Goal: Navigation & Orientation: Find specific page/section

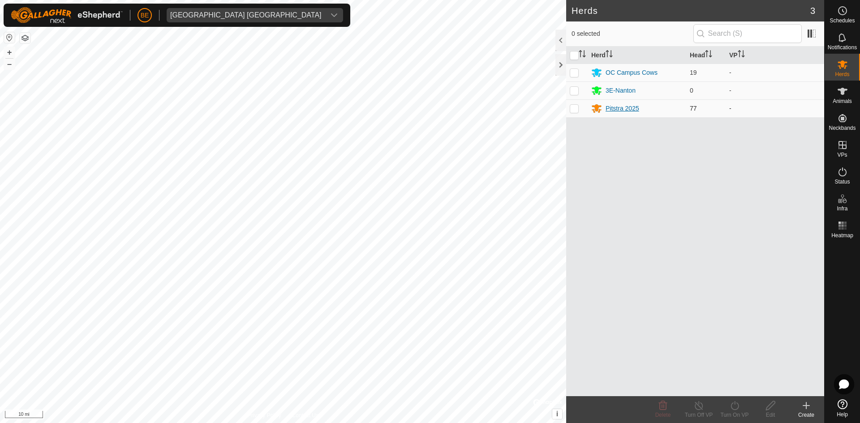
click at [624, 107] on div "Pitstra 2025" at bounding box center [622, 108] width 34 height 9
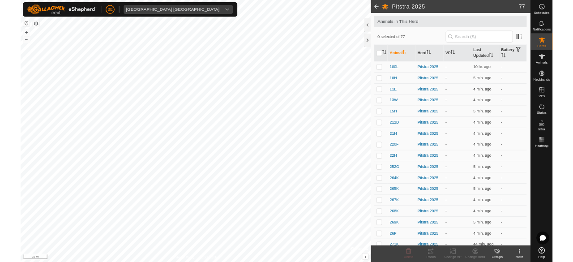
scroll to position [45, 0]
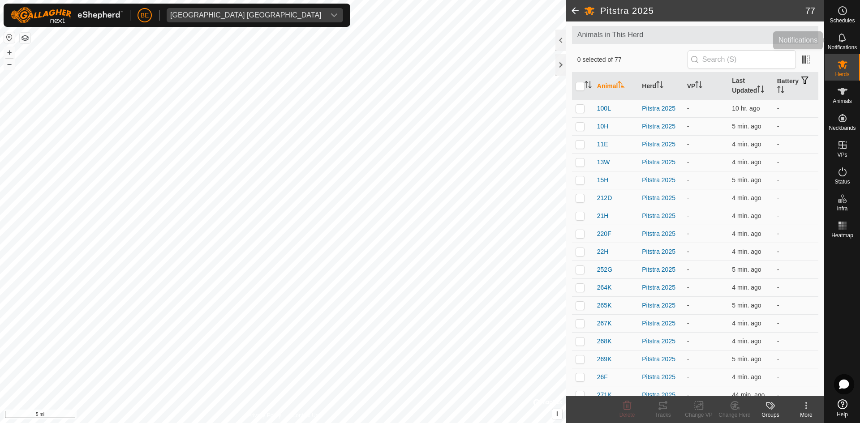
click at [840, 50] on span "Notifications" at bounding box center [841, 47] width 29 height 5
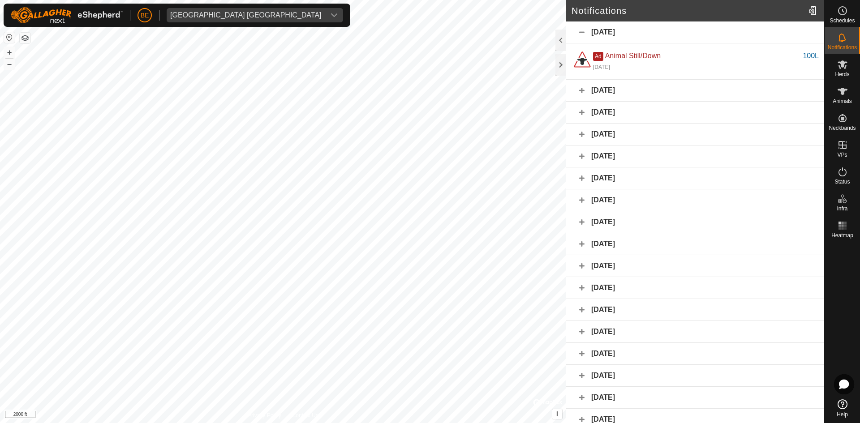
click at [859, 131] on html "BE [GEOGRAPHIC_DATA] [GEOGRAPHIC_DATA] Schedules Notifications Herds Animals Ne…" at bounding box center [430, 211] width 860 height 423
click at [673, 325] on div "Notifications [DATE] Ad Animal Still/Down 100L [DATE] 100L [DATE] [DATE] [DATE]…" at bounding box center [412, 211] width 824 height 423
click at [563, 61] on div at bounding box center [560, 64] width 11 height 21
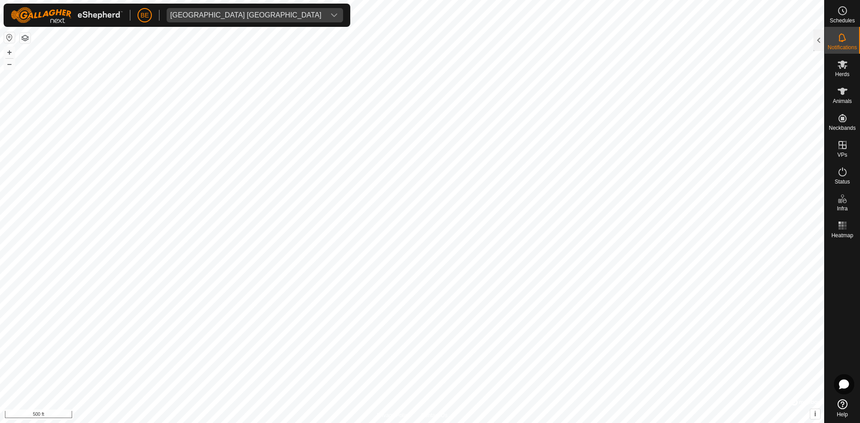
click at [840, 275] on div at bounding box center [841, 319] width 35 height 154
checkbox input "false"
checkbox input "true"
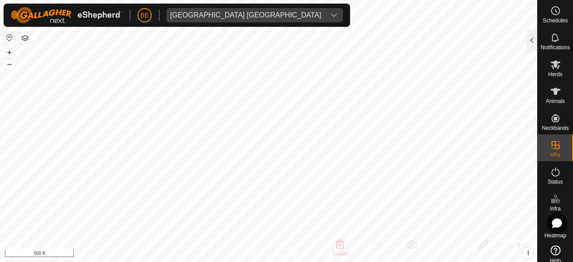
checkbox input "true"
checkbox input "false"
checkbox input "true"
